Goal: Navigation & Orientation: Find specific page/section

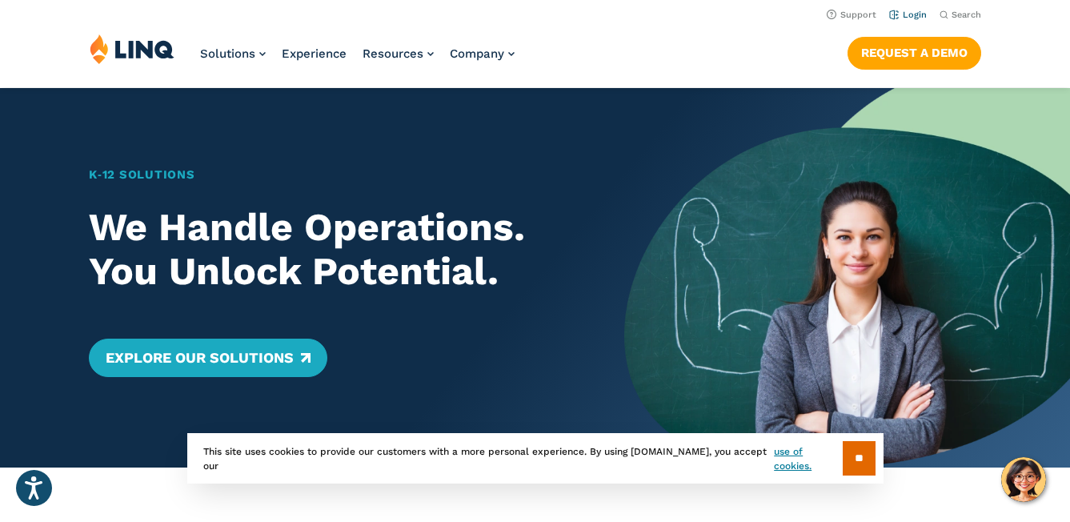
click at [914, 14] on link "Login" at bounding box center [909, 15] width 38 height 10
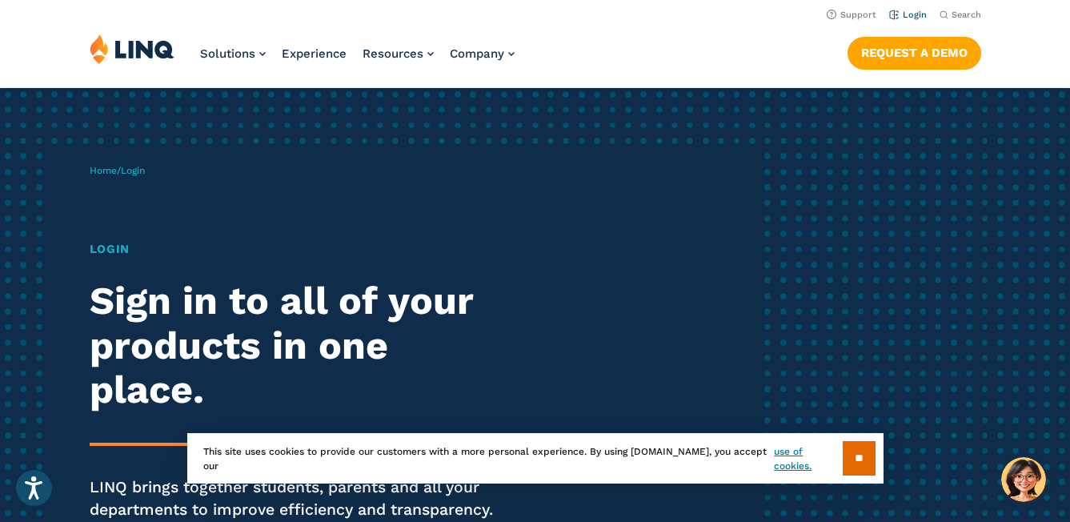
click at [915, 12] on link "Login" at bounding box center [909, 15] width 38 height 10
click at [849, 458] on input "**" at bounding box center [859, 458] width 33 height 34
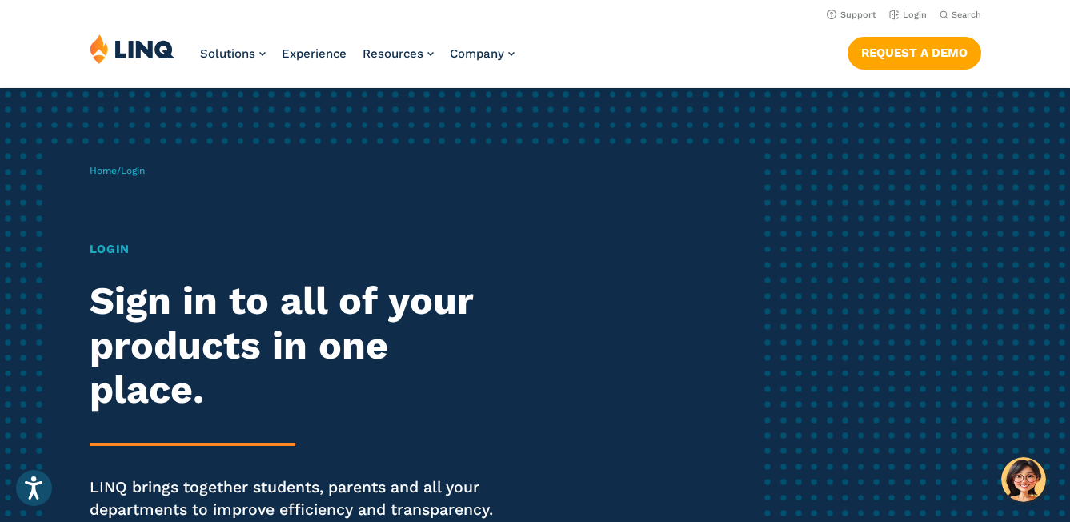
click at [102, 255] on h1 "Login" at bounding box center [296, 249] width 412 height 18
drag, startPoint x: 114, startPoint y: 245, endPoint x: 126, endPoint y: 245, distance: 12.0
click at [114, 245] on h1 "Login" at bounding box center [296, 249] width 412 height 18
click at [186, 237] on div "Home / Login Login Sign in to all of your products in one place. LINQ brings to…" at bounding box center [424, 364] width 669 height 441
click at [138, 173] on span "Login" at bounding box center [133, 170] width 24 height 11
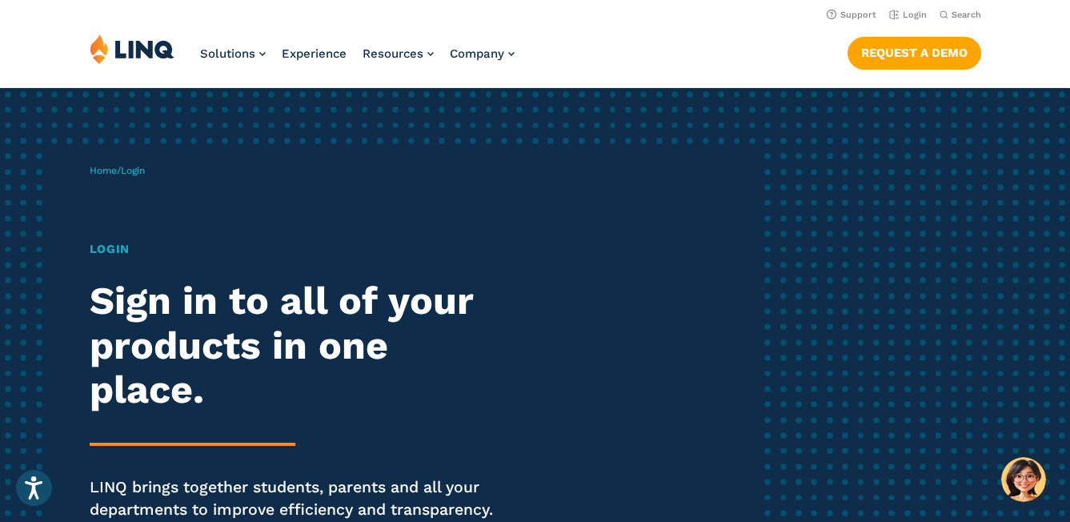
click at [236, 252] on h1 "Login" at bounding box center [296, 249] width 412 height 18
click at [130, 246] on h1 "Login" at bounding box center [296, 249] width 412 height 18
click at [131, 171] on span "Login" at bounding box center [133, 170] width 24 height 11
click at [133, 169] on span "Login" at bounding box center [133, 170] width 24 height 11
click at [133, 168] on span "Login" at bounding box center [133, 170] width 24 height 11
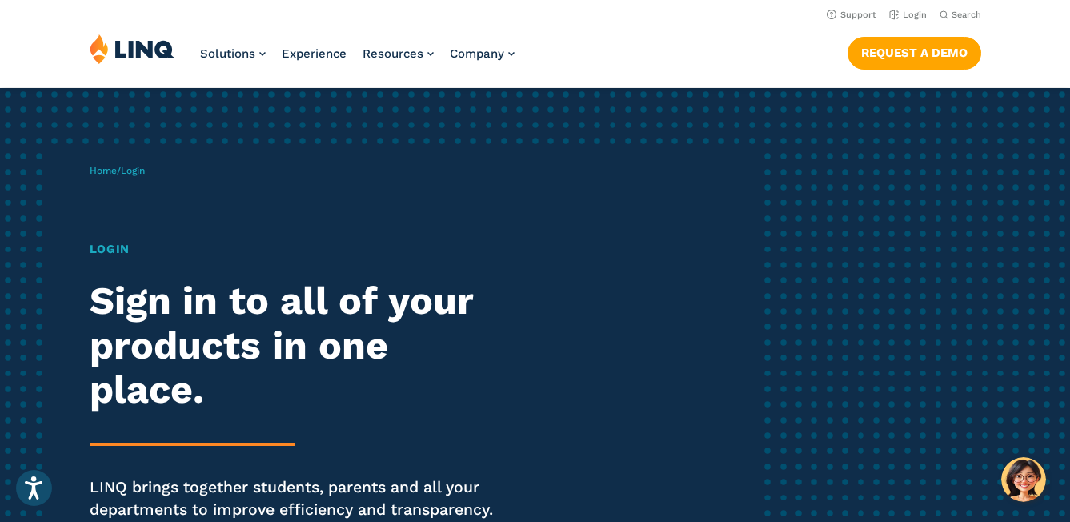
click at [663, 421] on div "Home / Login Login Sign in to all of your products in one place. LINQ brings to…" at bounding box center [424, 364] width 669 height 441
click at [135, 158] on div "Home / Login Login Sign in to all of your products in one place. LINQ brings to…" at bounding box center [424, 364] width 669 height 441
drag, startPoint x: 140, startPoint y: 176, endPoint x: 196, endPoint y: 157, distance: 59.2
click at [140, 176] on p "Home / Login" at bounding box center [117, 170] width 55 height 14
click at [921, 16] on link "Login" at bounding box center [909, 15] width 38 height 10
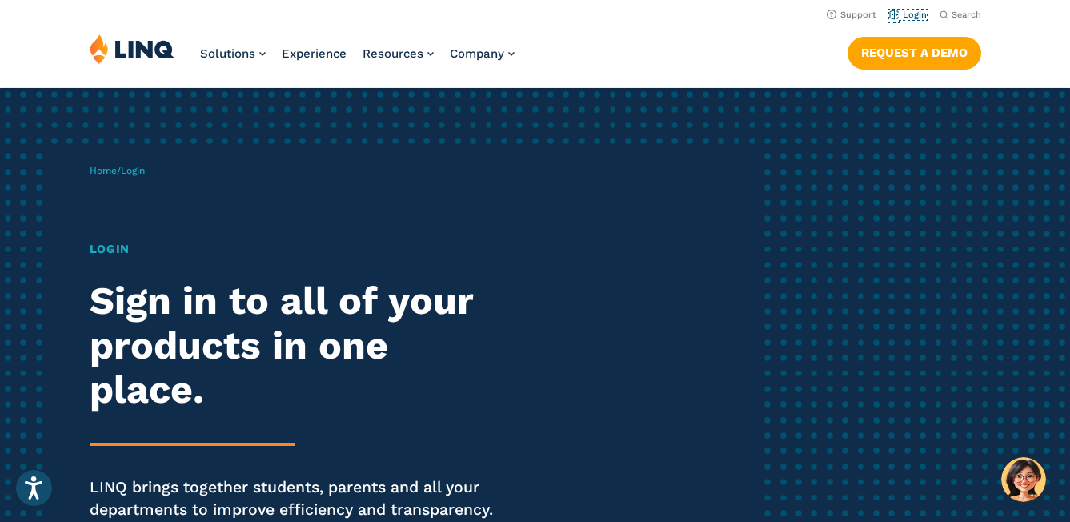
click at [921, 16] on link "Login" at bounding box center [909, 15] width 38 height 10
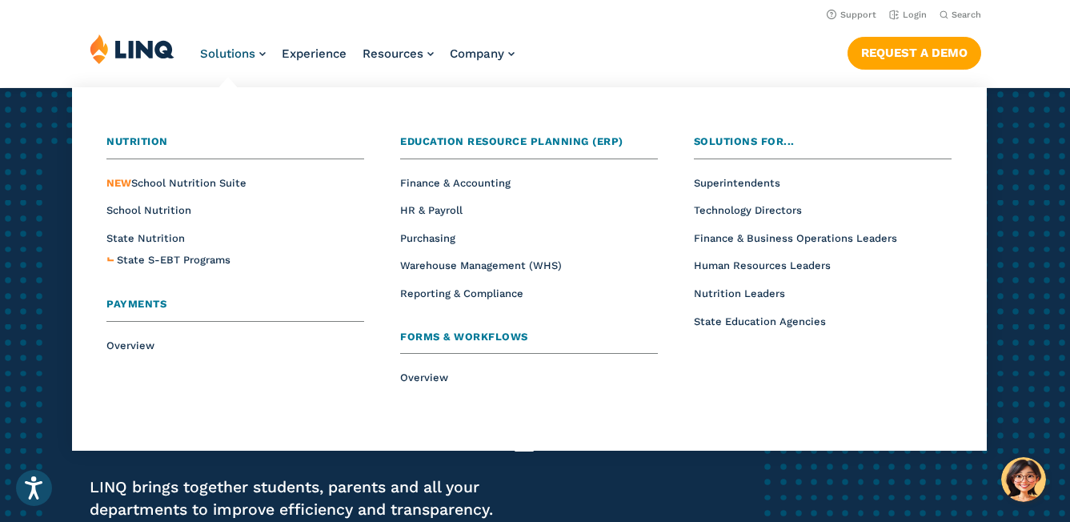
click at [147, 307] on span "Payments" at bounding box center [136, 304] width 60 height 12
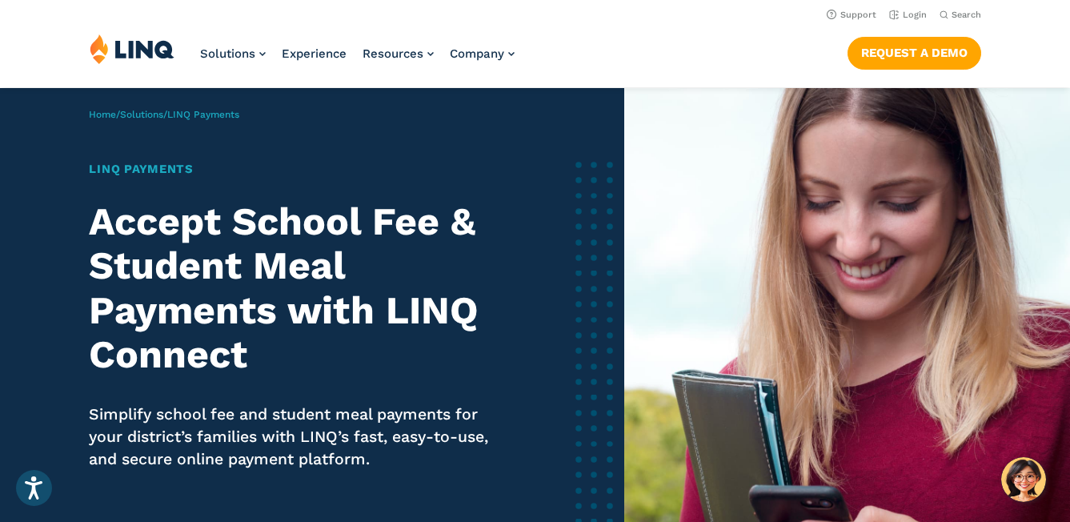
click at [172, 178] on div "LINQ Payments Accept School Fee & Student Meal Payments with LINQ Connect Simpl…" at bounding box center [300, 337] width 422 height 355
click at [232, 113] on span "LINQ Payments" at bounding box center [203, 114] width 72 height 11
click at [919, 16] on link "Login" at bounding box center [909, 15] width 38 height 10
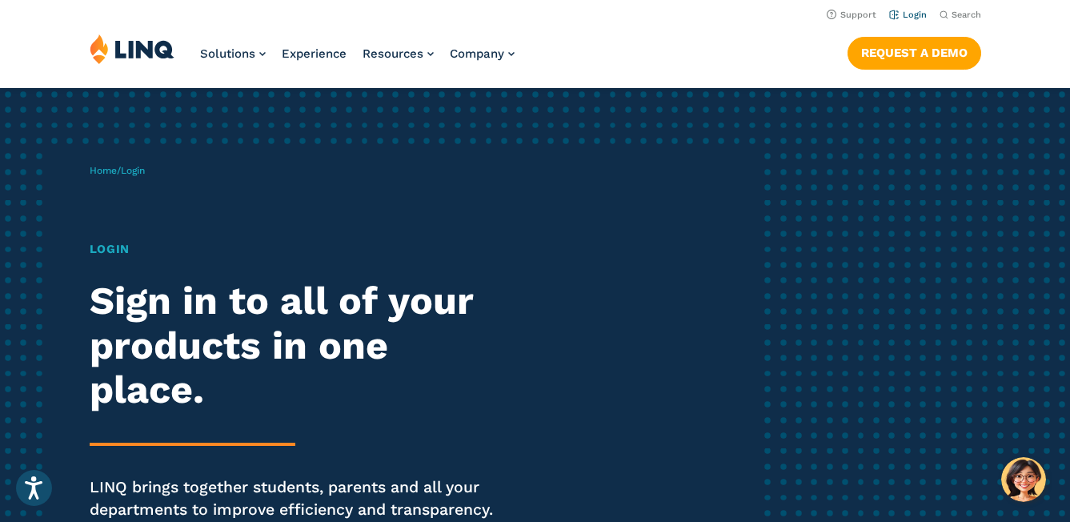
click at [897, 14] on link "Login" at bounding box center [909, 15] width 38 height 10
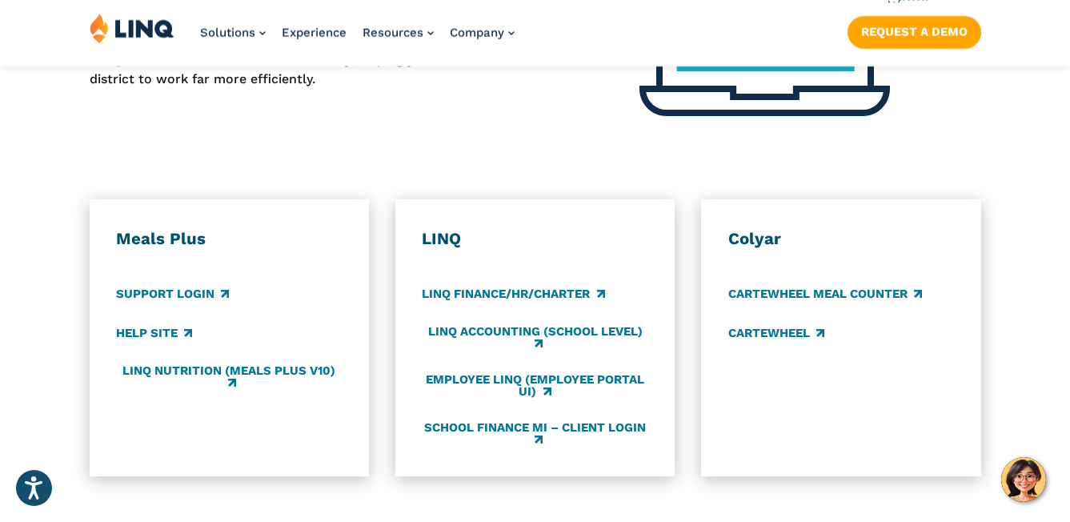
scroll to position [801, 0]
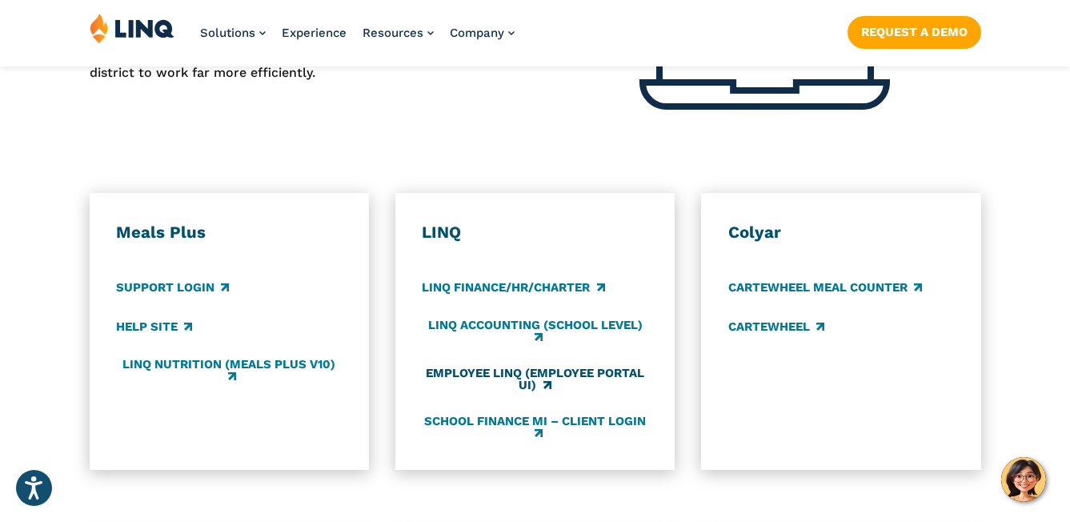
click at [569, 373] on link "Employee LINQ (Employee Portal UI)" at bounding box center [535, 379] width 226 height 26
click at [522, 322] on link "LINQ Accounting (school level)" at bounding box center [535, 331] width 226 height 26
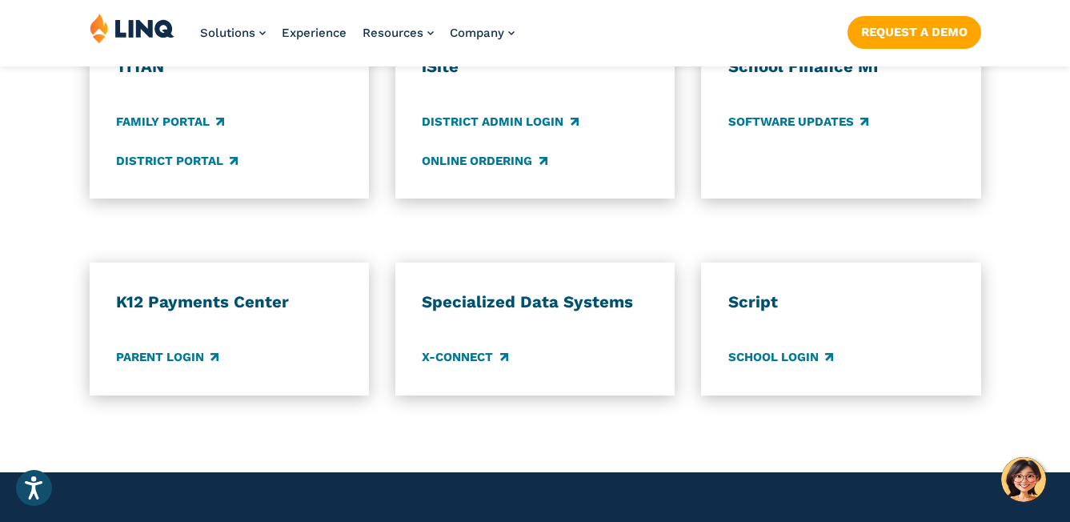
scroll to position [1313, 0]
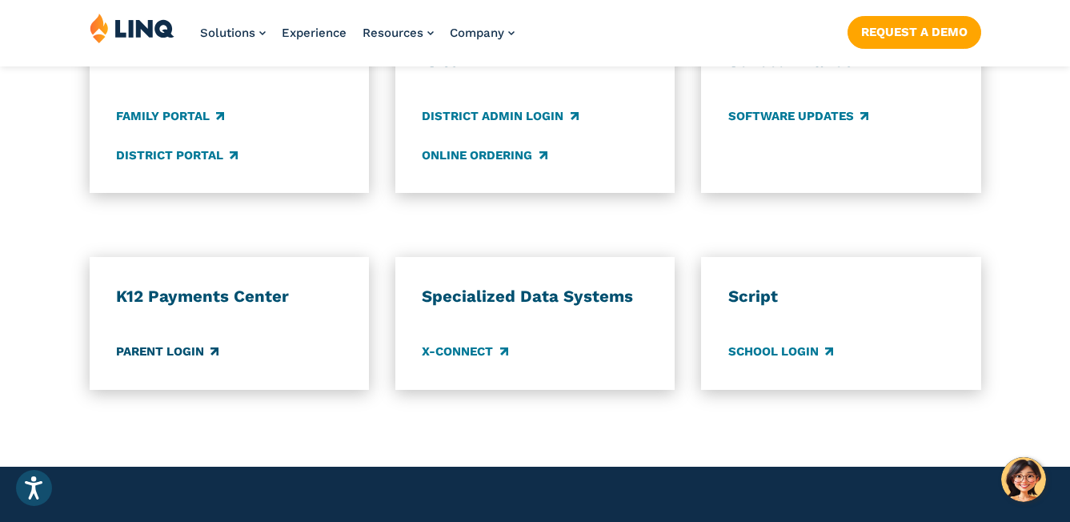
click at [158, 348] on link "Parent Login" at bounding box center [167, 352] width 102 height 18
